Goal: Obtain resource: Download file/media

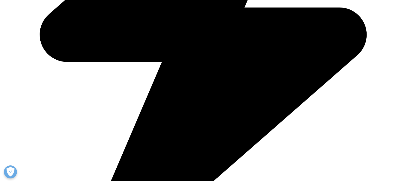
scroll to position [511, 307]
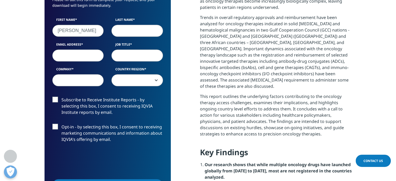
click at [121, 27] on input "Last Name" at bounding box center [136, 30] width 51 height 12
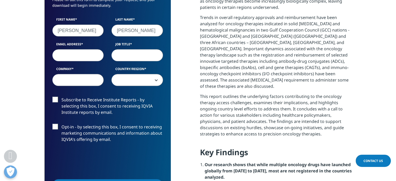
type input "[PERSON_NAME]"
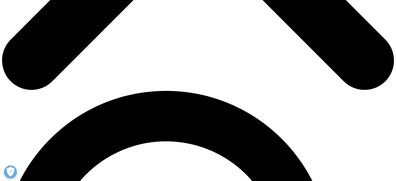
scroll to position [310, 0]
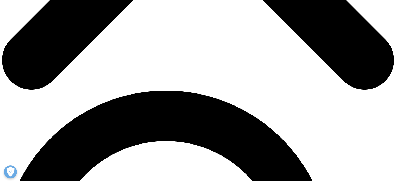
type input "[PERSON_NAME]"
type input "amanda.bailey@cencora.com"
type input "Manager"
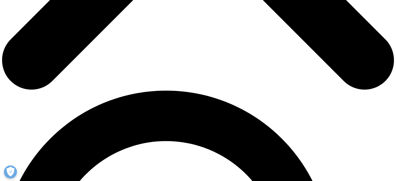
type input "Cencora"
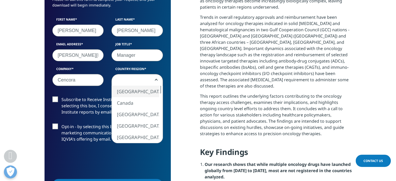
select select "[GEOGRAPHIC_DATA]"
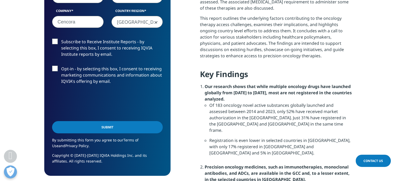
click at [115, 127] on input "Submit" at bounding box center [107, 127] width 111 height 12
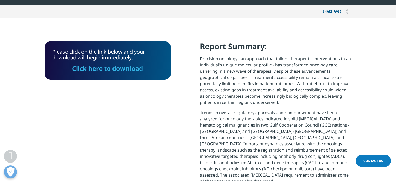
scroll to position [154, 0]
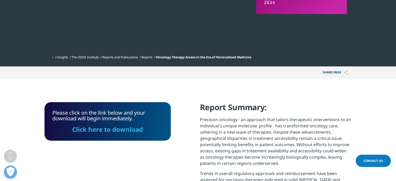
click at [127, 129] on link "Click here to download" at bounding box center [107, 129] width 71 height 9
